Goal: Feedback & Contribution: Contribute content

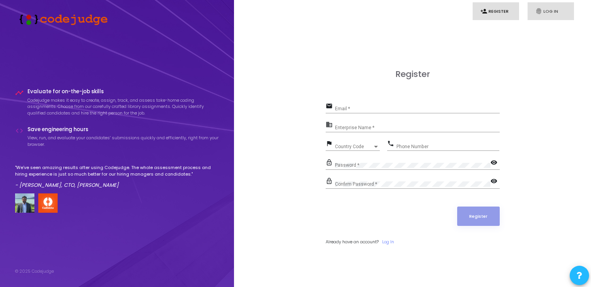
click at [546, 5] on link "fingerprint Log In" at bounding box center [550, 11] width 46 height 18
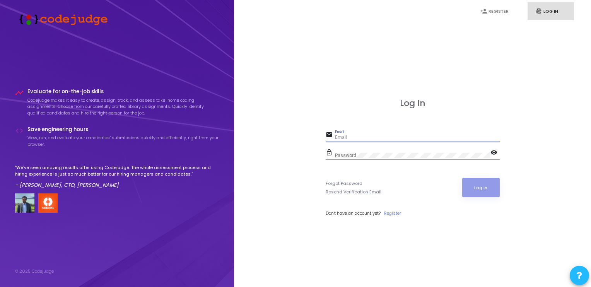
click at [370, 139] on input "Email" at bounding box center [417, 137] width 165 height 5
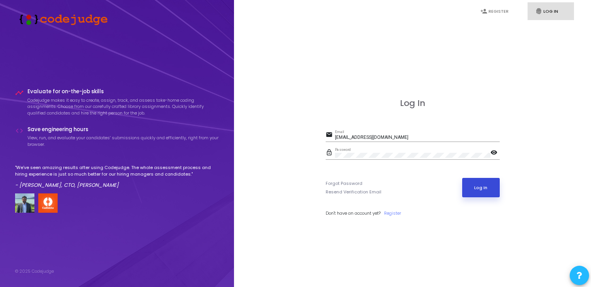
click at [490, 191] on button "Log In" at bounding box center [480, 187] width 37 height 19
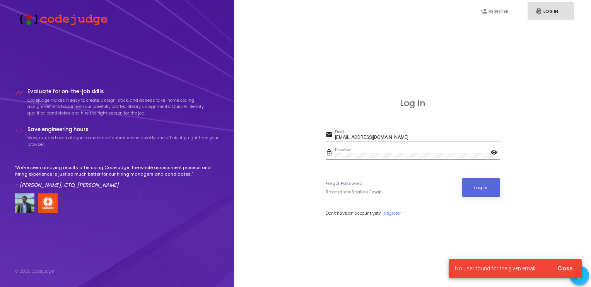
click at [494, 151] on mat-icon "visibility" at bounding box center [494, 152] width 9 height 9
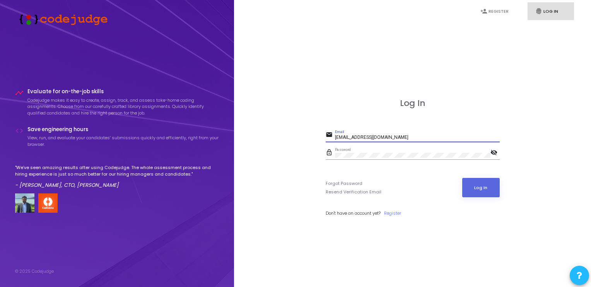
drag, startPoint x: 406, startPoint y: 135, endPoint x: 292, endPoint y: 134, distance: 113.6
click at [292, 134] on div "Log In email [EMAIL_ADDRESS][DOMAIN_NAME] Email lock_outline Password visibilit…" at bounding box center [412, 165] width 340 height 287
type input "[EMAIL_ADDRESS][DOMAIN_NAME]"
click at [485, 186] on button "Log In" at bounding box center [480, 187] width 37 height 19
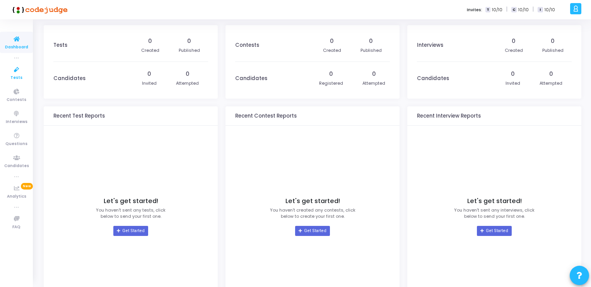
click at [20, 71] on icon at bounding box center [17, 70] width 16 height 10
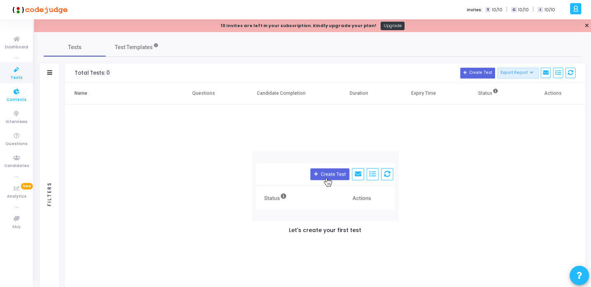
click at [15, 94] on icon at bounding box center [17, 92] width 16 height 10
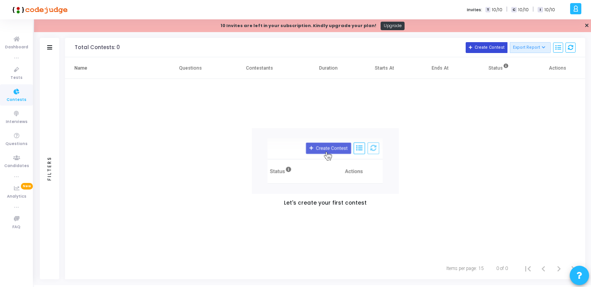
click at [476, 46] on button "Create Contest" at bounding box center [486, 47] width 42 height 11
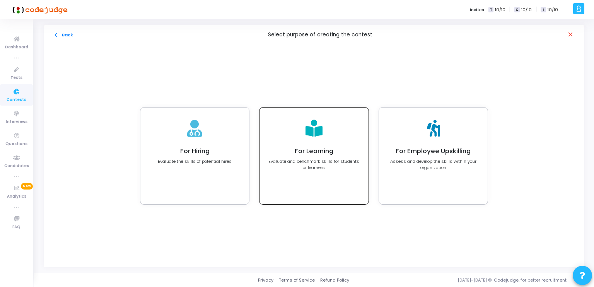
click at [330, 165] on p "Evaluate and benchmark skills for students or learners" at bounding box center [314, 164] width 92 height 13
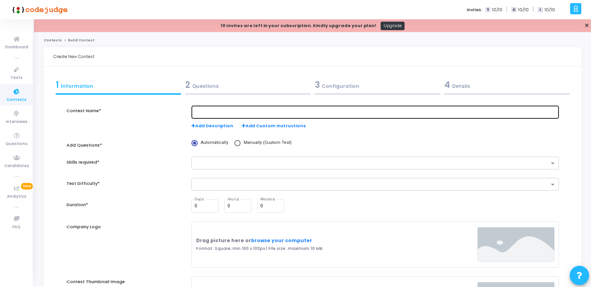
click at [252, 116] on div at bounding box center [374, 111] width 361 height 14
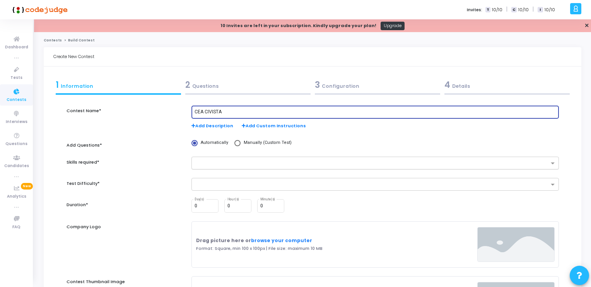
type input "CEA CIVISTA"
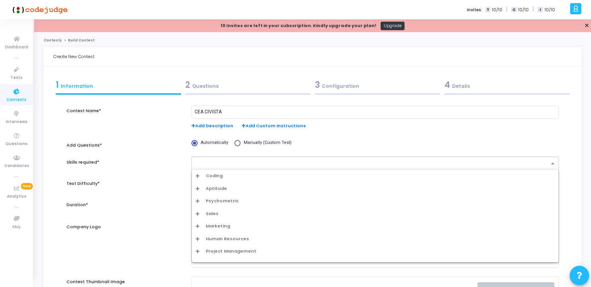
click at [213, 159] on div at bounding box center [370, 163] width 357 height 10
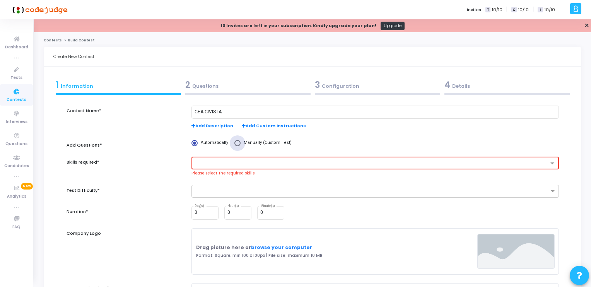
click at [251, 143] on span "Manually (Custom Test)" at bounding box center [265, 143] width 51 height 7
click at [240, 143] on input "Manually (Custom Test)" at bounding box center [237, 143] width 6 height 6
radio input "true"
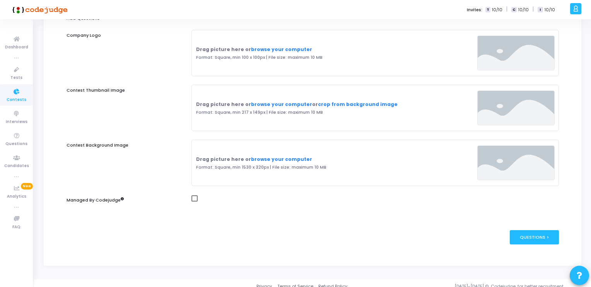
scroll to position [133, 0]
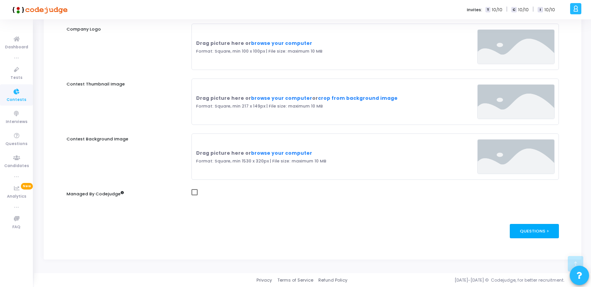
click at [536, 236] on div "Questions >" at bounding box center [533, 231] width 49 height 14
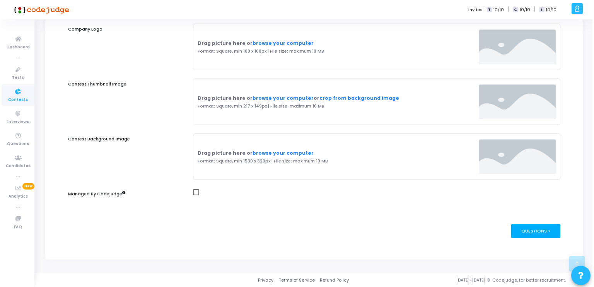
scroll to position [0, 0]
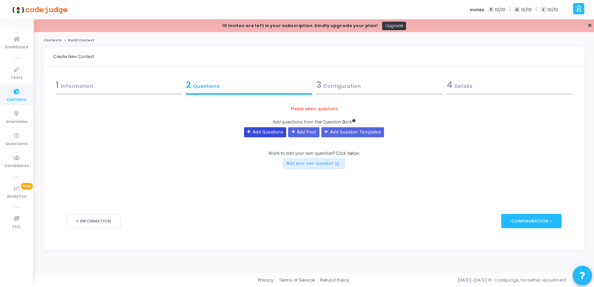
click at [271, 130] on button "Add Questions" at bounding box center [265, 132] width 42 height 10
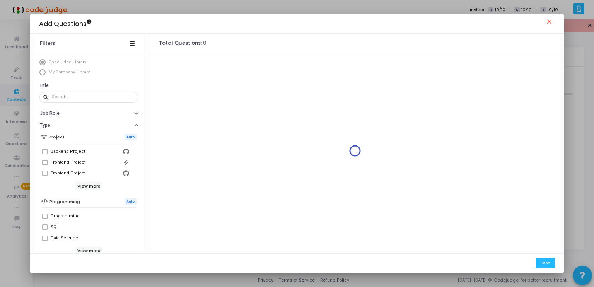
click at [550, 20] on mat-icon "close" at bounding box center [549, 22] width 9 height 9
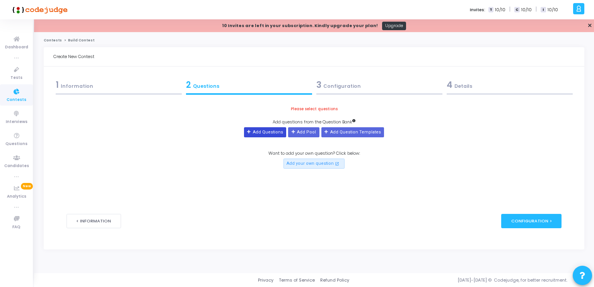
click at [260, 131] on button "Add Questions" at bounding box center [265, 132] width 42 height 10
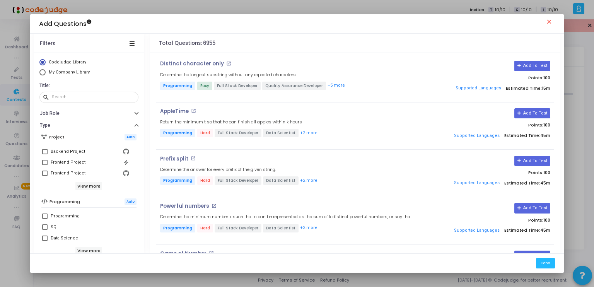
click at [552, 22] on mat-icon "close" at bounding box center [549, 22] width 9 height 9
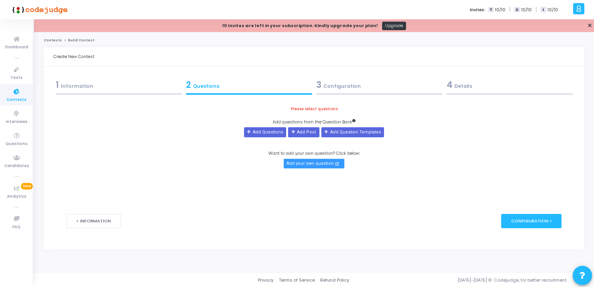
click at [312, 167] on button "Add your own question open_in_new" at bounding box center [313, 163] width 61 height 10
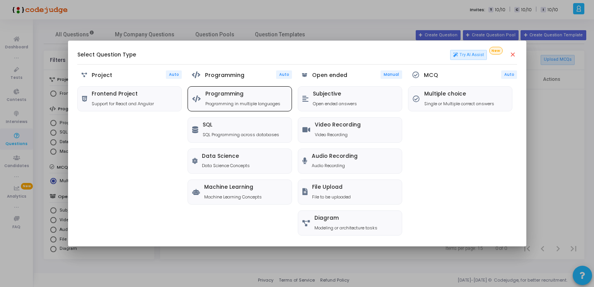
click at [237, 97] on div "Programming Programming in multiple languages" at bounding box center [242, 99] width 75 height 16
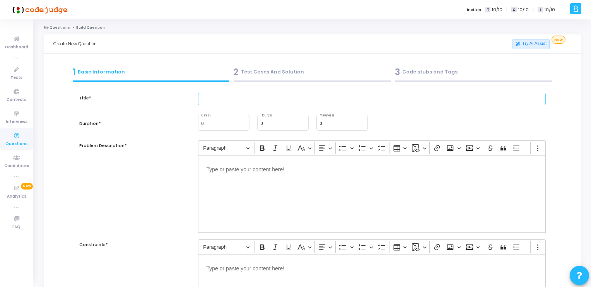
click at [238, 97] on input "text" at bounding box center [372, 99] width 348 height 13
type input "F"
type input "Calculate Square Feet"
click at [220, 121] on div "0 Day(s)" at bounding box center [223, 122] width 45 height 17
click at [351, 125] on input "0" at bounding box center [341, 123] width 45 height 5
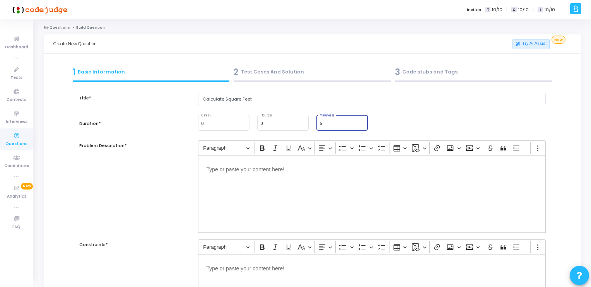
type input "5"
click at [283, 168] on p "Editor editing area: main" at bounding box center [371, 169] width 331 height 10
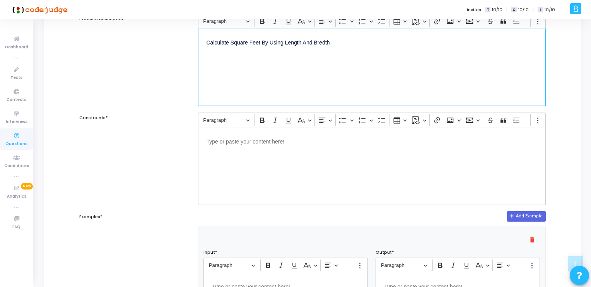
scroll to position [128, 0]
click at [323, 40] on p "Calculate Square Feet By Using Length And Bredth" at bounding box center [371, 41] width 331 height 10
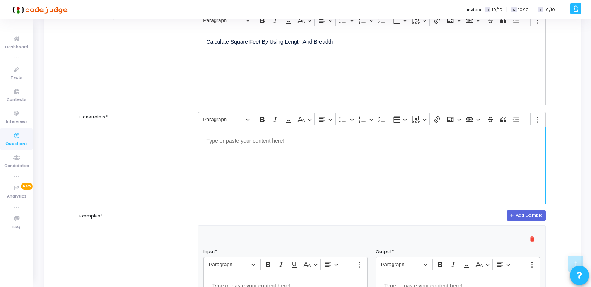
click at [315, 151] on div "Editor editing area: main" at bounding box center [372, 165] width 348 height 77
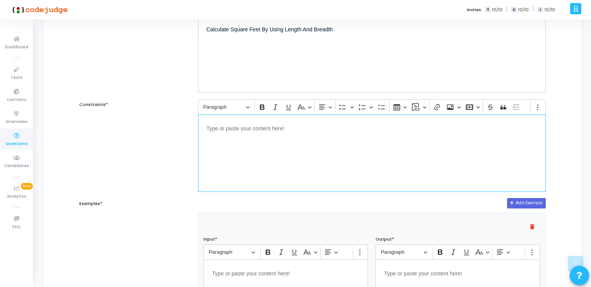
scroll to position [139, 0]
click at [295, 137] on div "Editor editing area: main" at bounding box center [372, 153] width 348 height 77
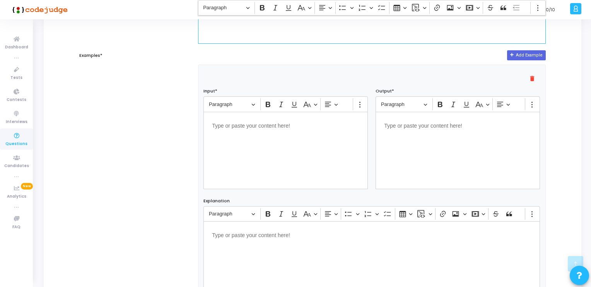
scroll to position [295, 0]
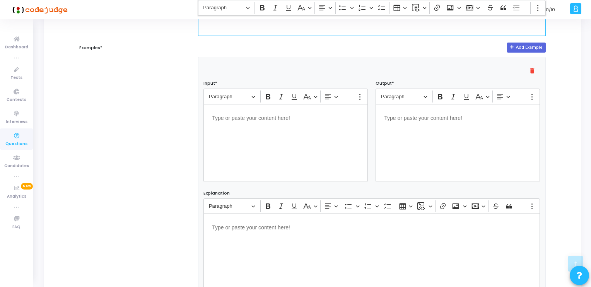
click at [270, 116] on p "Editor editing area: main" at bounding box center [285, 117] width 147 height 10
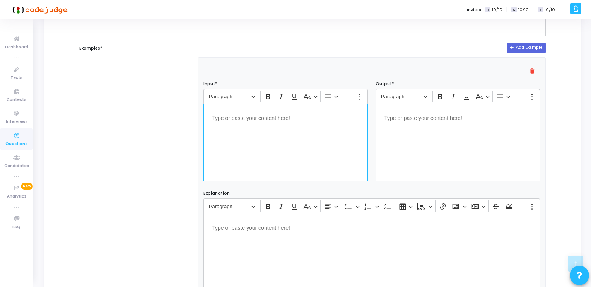
click at [262, 120] on p "Editor editing area: main" at bounding box center [285, 117] width 147 height 10
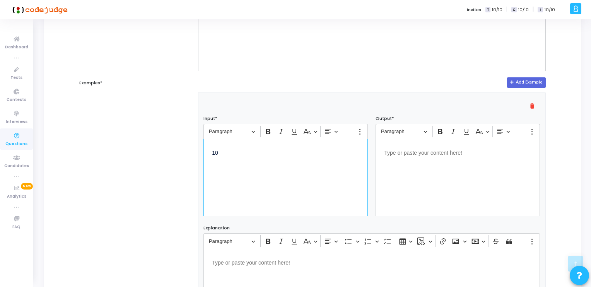
scroll to position [262, 0]
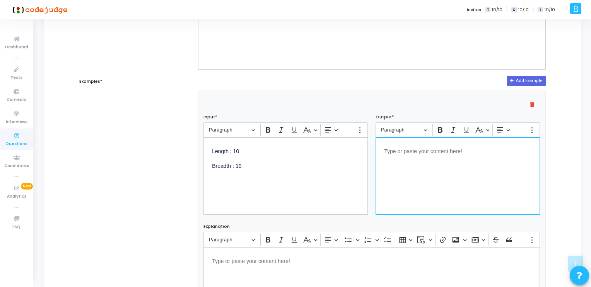
click at [406, 159] on div "Editor editing area: main" at bounding box center [457, 175] width 164 height 77
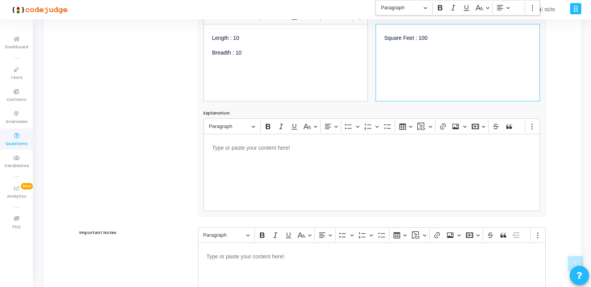
scroll to position [394, 0]
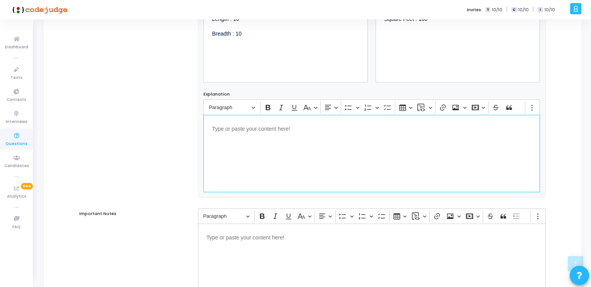
click at [315, 132] on div "Editor editing area: main" at bounding box center [371, 153] width 336 height 77
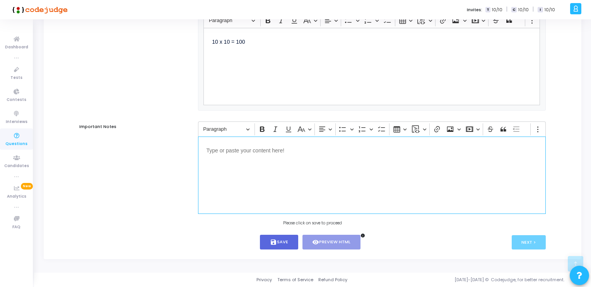
click at [256, 146] on p "Editor editing area: main" at bounding box center [371, 150] width 331 height 10
click at [272, 165] on div "Editor editing area: main" at bounding box center [372, 174] width 348 height 77
click at [276, 243] on button "save Save" at bounding box center [279, 242] width 38 height 15
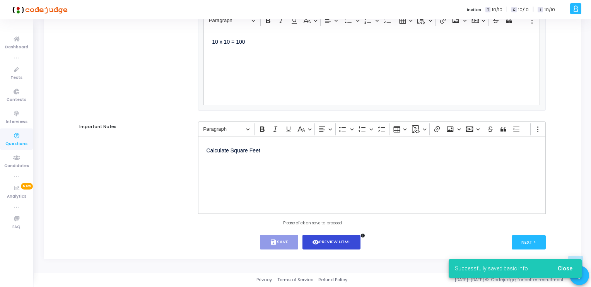
click at [341, 241] on button "visibility Preview HTML" at bounding box center [331, 242] width 58 height 15
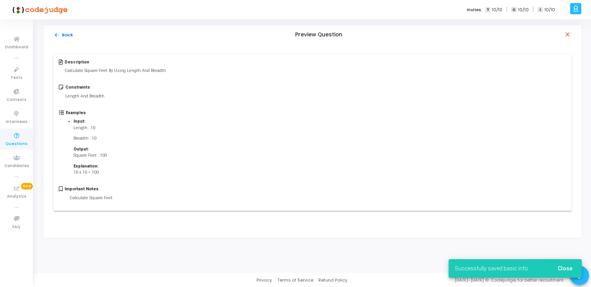
scroll to position [0, 0]
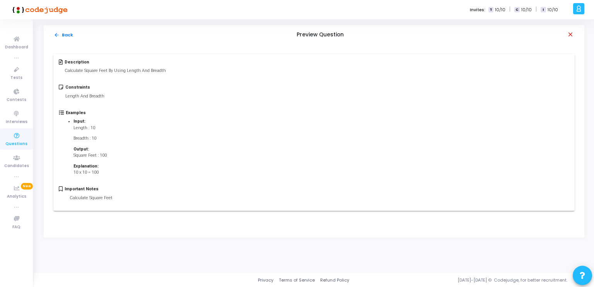
click at [567, 34] on mat-icon "close" at bounding box center [571, 35] width 8 height 8
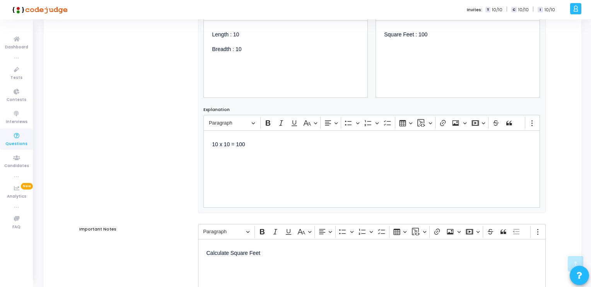
scroll to position [482, 0]
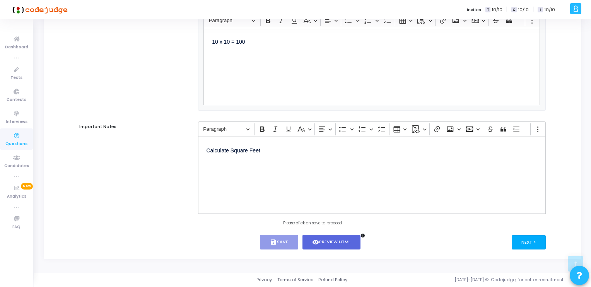
click at [531, 244] on button "Next >" at bounding box center [528, 242] width 34 height 14
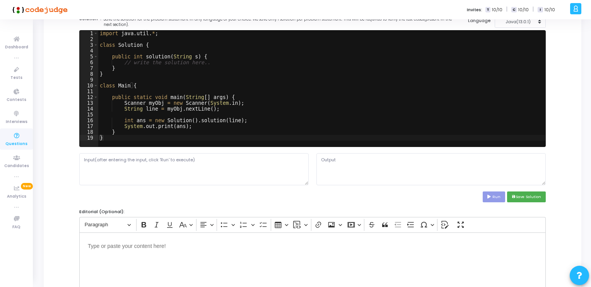
scroll to position [0, 0]
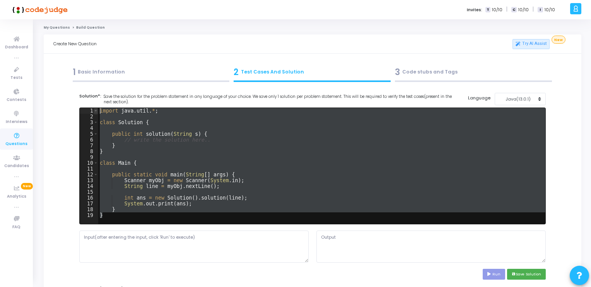
drag, startPoint x: 104, startPoint y: 217, endPoint x: 96, endPoint y: 109, distance: 108.1
click at [96, 109] on div "} 1 2 3 4 5 6 7 8 9 10 11 12 13 14 15 16 17 18 19 import java . util . * ; clas…" at bounding box center [312, 166] width 465 height 116
type textarea "import java.util.*;"
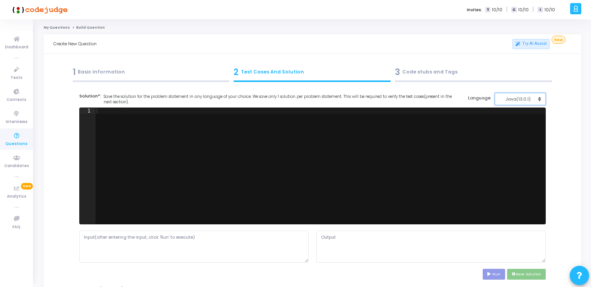
click at [522, 97] on div "Java(13.0.1)" at bounding box center [518, 99] width 38 height 7
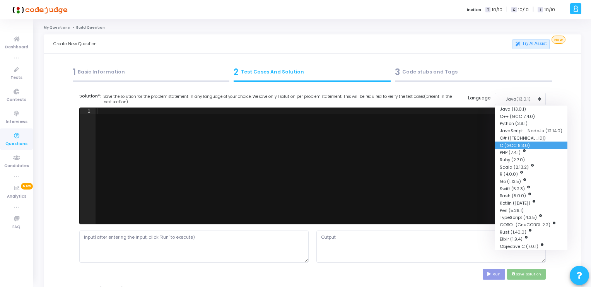
click at [505, 143] on button "C (GCC 8.3.0)" at bounding box center [530, 144] width 73 height 7
